Goal: Transaction & Acquisition: Purchase product/service

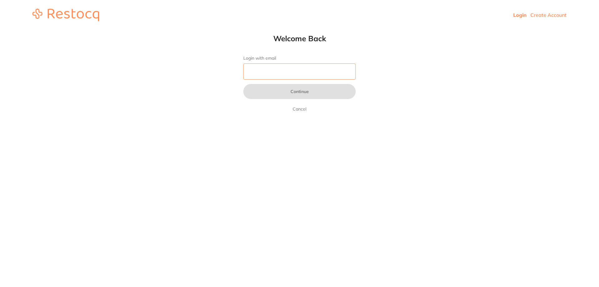
click at [283, 71] on input "Login with email" at bounding box center [299, 71] width 112 height 16
type input "[EMAIL_ADDRESS][DOMAIN_NAME]"
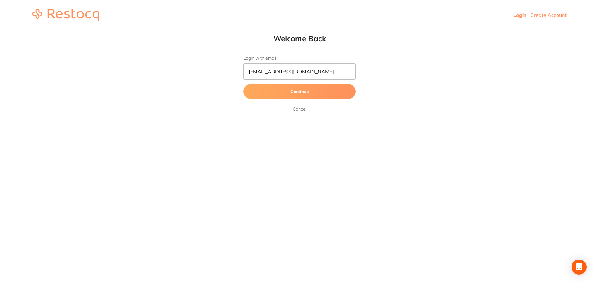
click at [278, 94] on button "Continue" at bounding box center [299, 91] width 112 height 15
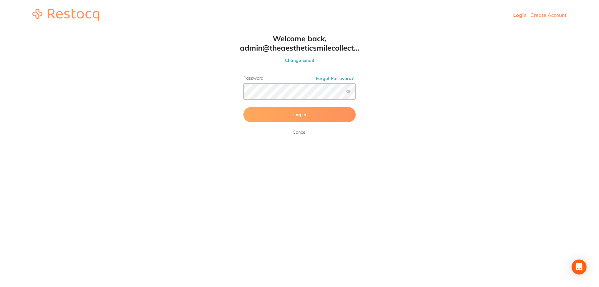
click at [276, 113] on button "Log In" at bounding box center [299, 114] width 112 height 15
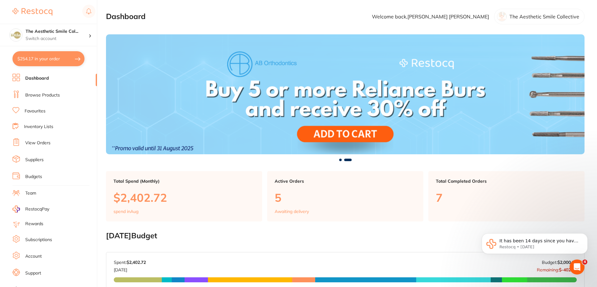
click at [42, 92] on link "Browse Products" at bounding box center [42, 95] width 35 height 6
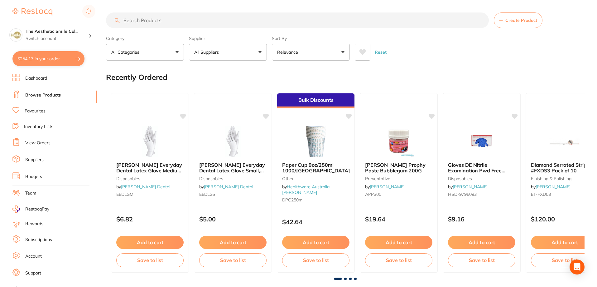
click at [164, 28] on input "search" at bounding box center [297, 20] width 383 height 16
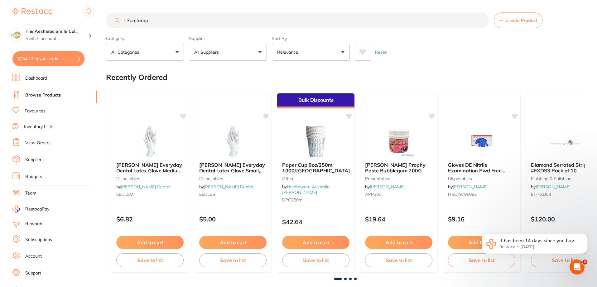
type input "13a clamp"
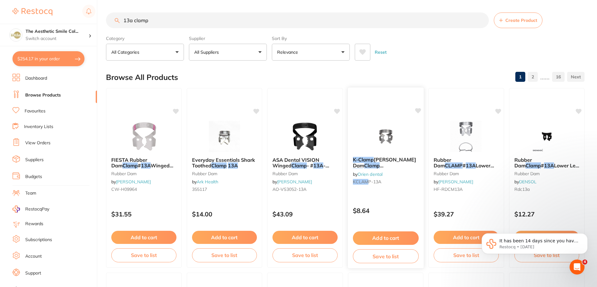
click at [386, 138] on img at bounding box center [385, 135] width 41 height 31
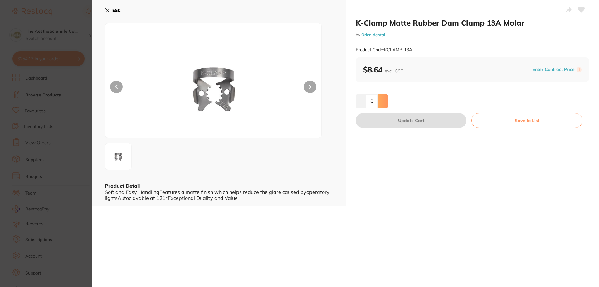
click at [381, 102] on icon at bounding box center [382, 101] width 5 height 5
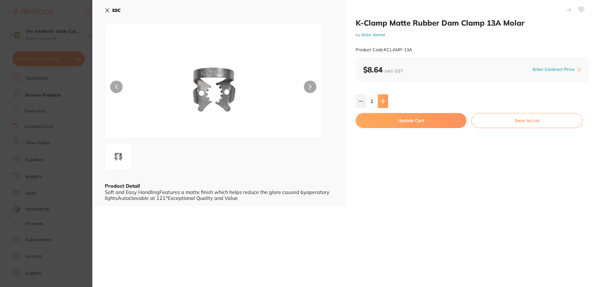
click at [381, 102] on icon at bounding box center [382, 101] width 5 height 5
type input "3"
click at [388, 118] on button "Update Cart" at bounding box center [410, 120] width 111 height 15
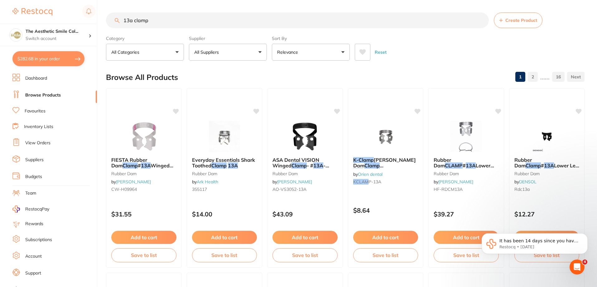
click at [125, 21] on input "13a clamp" at bounding box center [297, 20] width 383 height 16
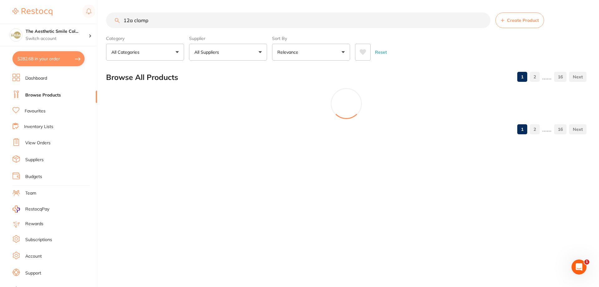
type input "12a clamp"
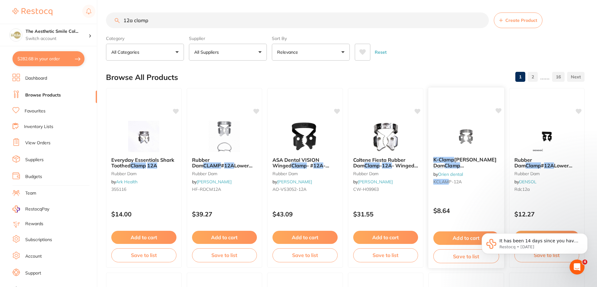
click at [465, 142] on img at bounding box center [466, 135] width 41 height 31
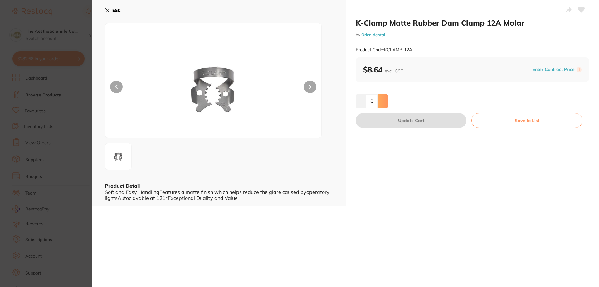
click at [384, 104] on button at bounding box center [383, 101] width 10 height 14
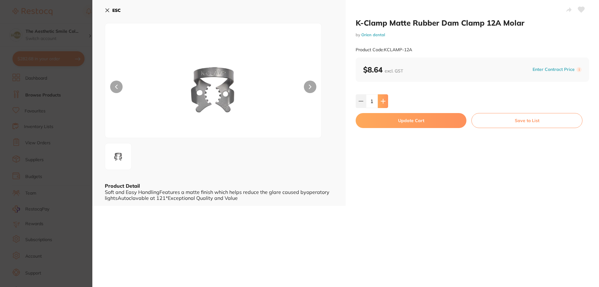
click at [384, 104] on button at bounding box center [383, 101] width 10 height 14
type input "3"
click at [406, 118] on button "Update Cart" at bounding box center [410, 120] width 111 height 15
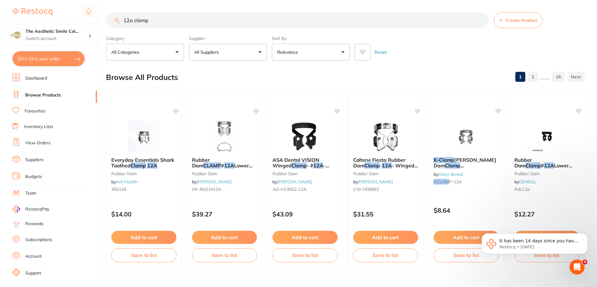
click at [56, 56] on button "$311.19 in your order" at bounding box center [48, 58] width 72 height 15
checkbox input "true"
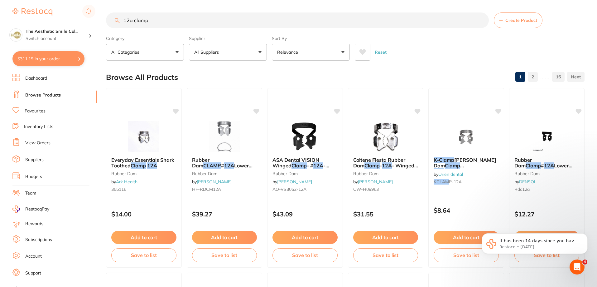
checkbox input "true"
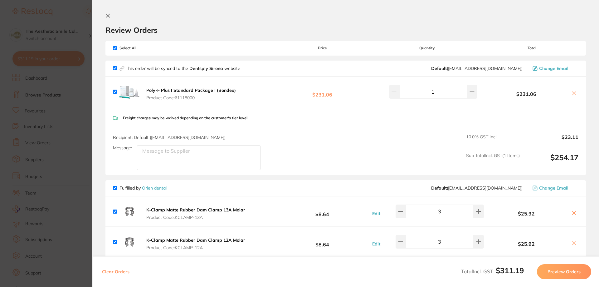
click at [553, 271] on button "Preview Orders" at bounding box center [564, 271] width 54 height 15
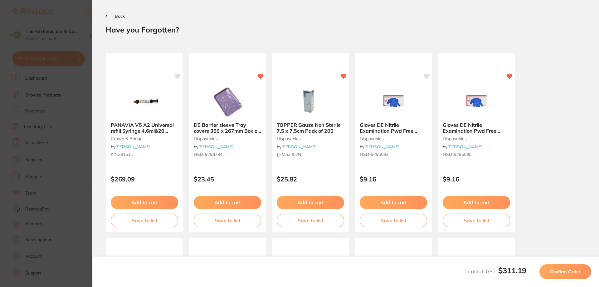
click at [555, 271] on span "Confirm Order" at bounding box center [565, 271] width 31 height 6
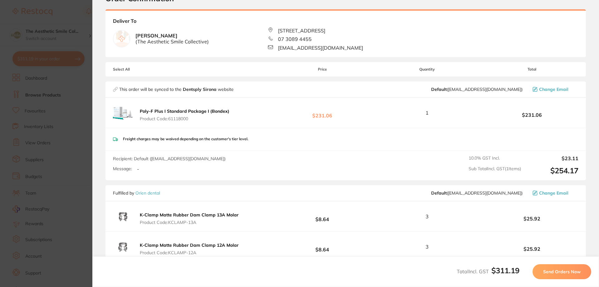
scroll to position [62, 0]
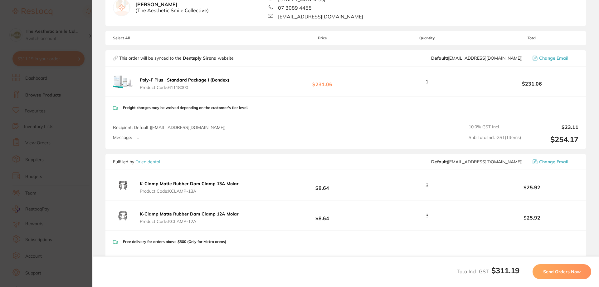
click at [559, 272] on span "Send Orders Now" at bounding box center [561, 271] width 37 height 6
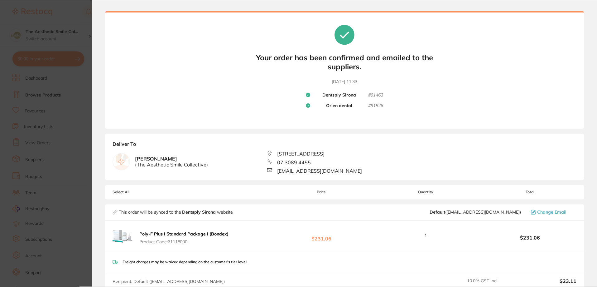
scroll to position [0, 0]
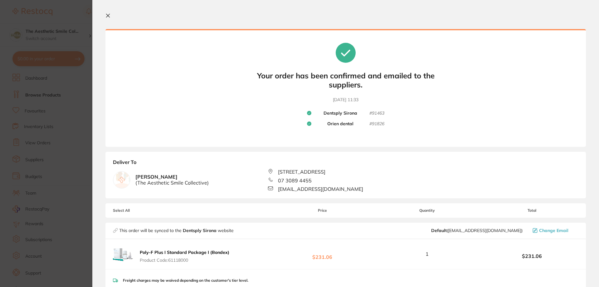
click at [107, 15] on icon at bounding box center [107, 15] width 3 height 3
